Goal: Transaction & Acquisition: Obtain resource

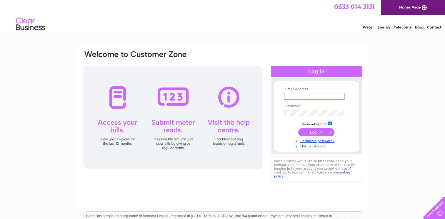
type input "dr@argyllassetmanagement.co.uk"
click at [317, 132] on input "submit" at bounding box center [316, 132] width 36 height 8
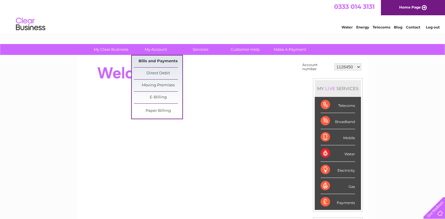
click at [154, 62] on link "Bills and Payments" at bounding box center [158, 62] width 48 height 12
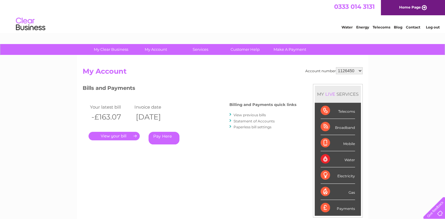
click at [343, 71] on select "1126450 30293052 30302608" at bounding box center [349, 70] width 27 height 7
select select "30302608"
click at [336, 67] on select "1126450 30293052 30302608" at bounding box center [349, 70] width 27 height 7
click at [99, 135] on link "." at bounding box center [113, 136] width 51 height 9
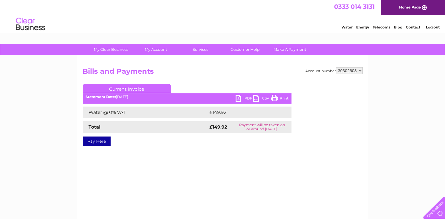
click at [238, 97] on link "PDF" at bounding box center [244, 99] width 18 height 9
click at [432, 28] on link "Log out" at bounding box center [432, 27] width 14 height 4
